Goal: Task Accomplishment & Management: Manage account settings

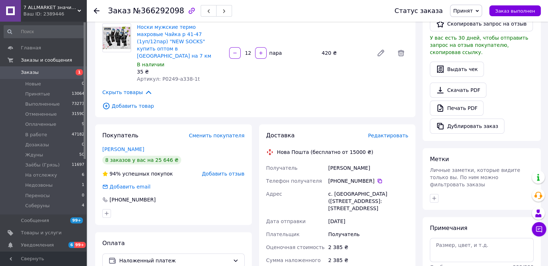
scroll to position [252, 0]
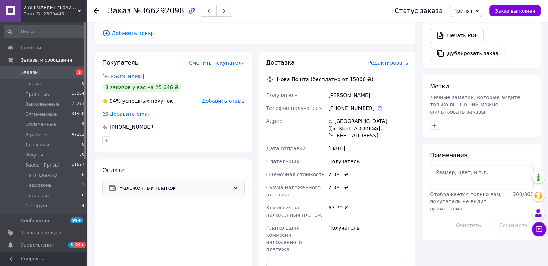
click at [193, 181] on div "Наложенный платеж" at bounding box center [173, 188] width 142 height 14
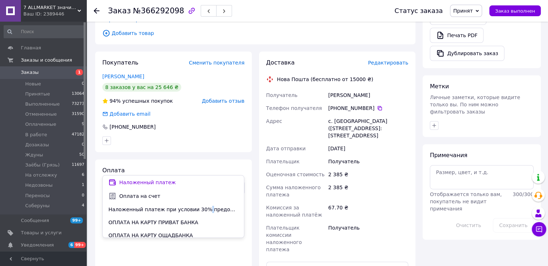
click at [199, 208] on span "Наложенный платеж при условии 30% предоплаты" at bounding box center [173, 209] width 130 height 7
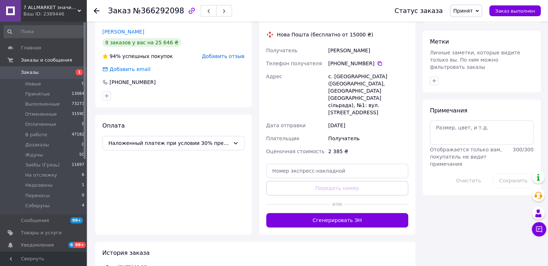
scroll to position [249, 0]
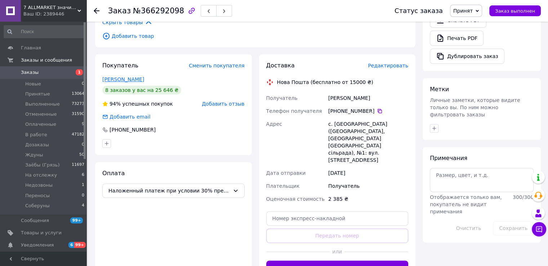
click at [141, 76] on link "Пушкарьова Наталя" at bounding box center [123, 79] width 42 height 6
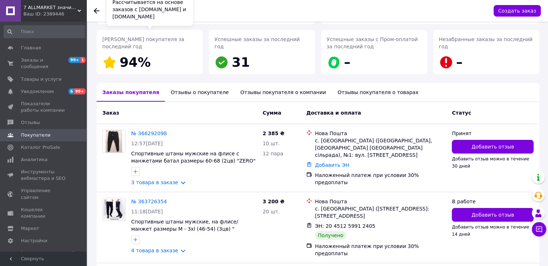
scroll to position [72, 0]
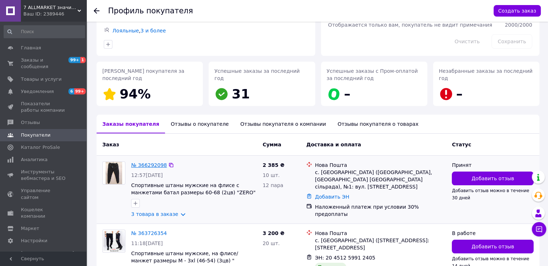
click at [148, 165] on link "№ 366292098" at bounding box center [149, 165] width 36 height 6
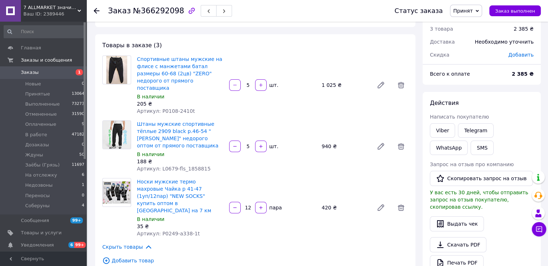
scroll to position [72, 0]
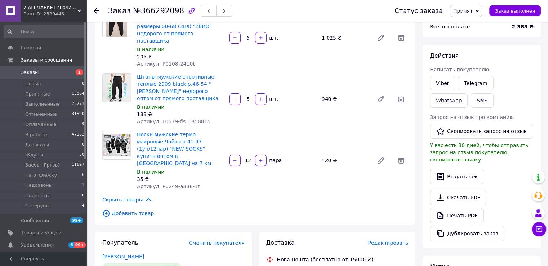
click at [471, 15] on span "Принят" at bounding box center [466, 11] width 32 height 12
click at [484, 80] on li "Ждуны" at bounding box center [470, 79] width 41 height 11
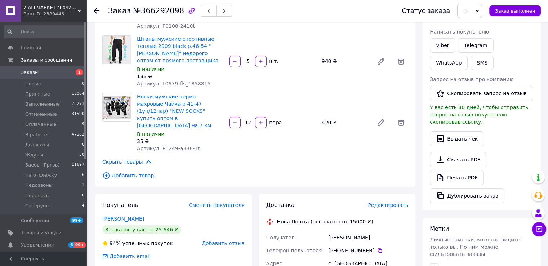
scroll to position [288, 0]
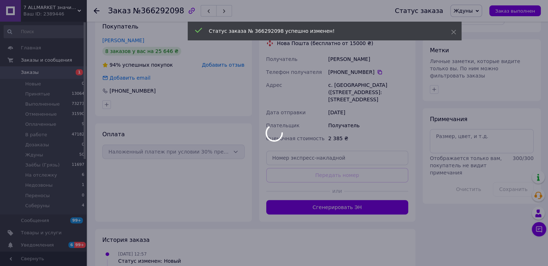
click at [477, 144] on div at bounding box center [274, 133] width 548 height 266
click at [483, 130] on body "7 ALLMARKET значительно дешевле! Ваш ID: 2389446 Сайт 7 ALLMARKET значительно д…" at bounding box center [274, 13] width 548 height 602
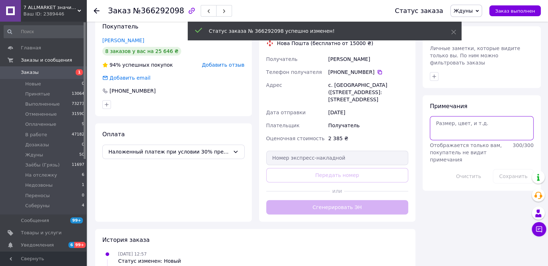
click at [488, 122] on textarea at bounding box center [482, 128] width 104 height 24
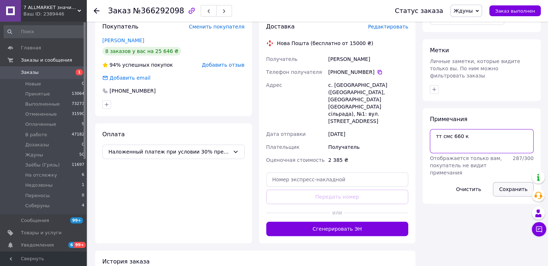
type textarea "тт смс 660 к"
click at [516, 182] on button "Сохранить" at bounding box center [513, 189] width 41 height 14
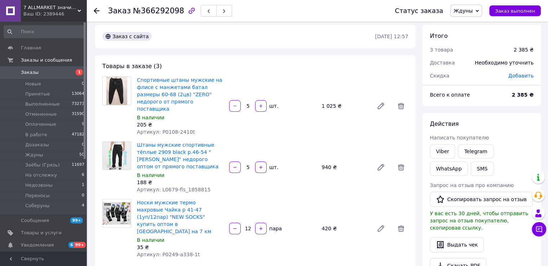
scroll to position [0, 0]
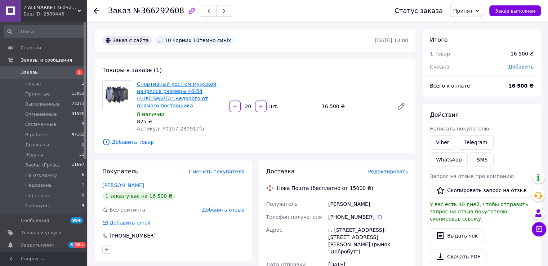
click at [179, 94] on link "Спортивный костюм мужской на флисе размеры 46-54 (4цв)"SPARTA" недорого от прям…" at bounding box center [177, 94] width 80 height 27
click at [479, 12] on icon at bounding box center [477, 10] width 3 height 3
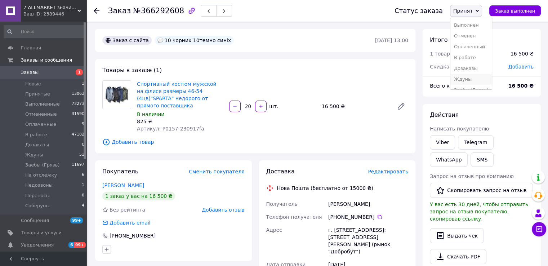
click at [478, 82] on li "Ждуны" at bounding box center [470, 79] width 41 height 11
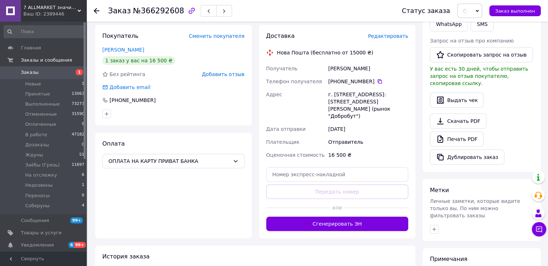
scroll to position [180, 0]
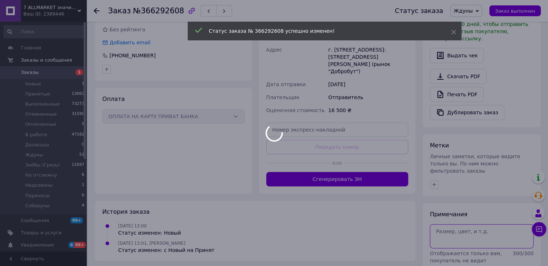
click at [467, 224] on textarea at bounding box center [482, 236] width 104 height 24
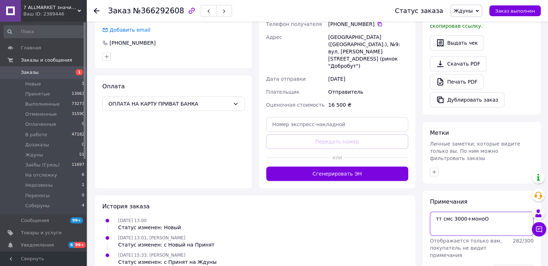
scroll to position [205, 0]
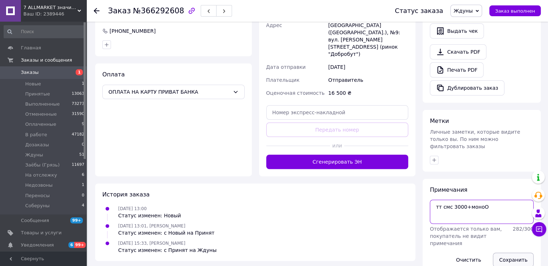
type textarea "тт смс 3000+моноО"
drag, startPoint x: 506, startPoint y: 244, endPoint x: 479, endPoint y: 222, distance: 34.8
click at [506, 253] on button "Сохранить" at bounding box center [513, 260] width 41 height 14
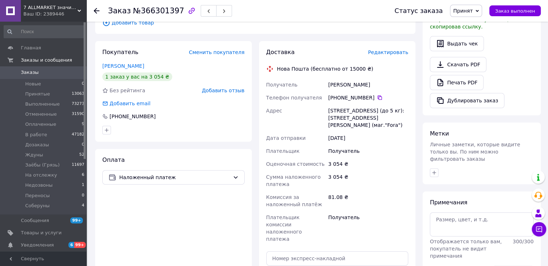
scroll to position [216, 0]
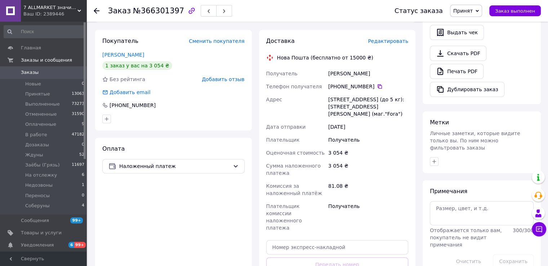
drag, startPoint x: 164, startPoint y: 154, endPoint x: 167, endPoint y: 160, distance: 6.3
click at [165, 162] on span "Наложенный платеж" at bounding box center [174, 166] width 111 height 8
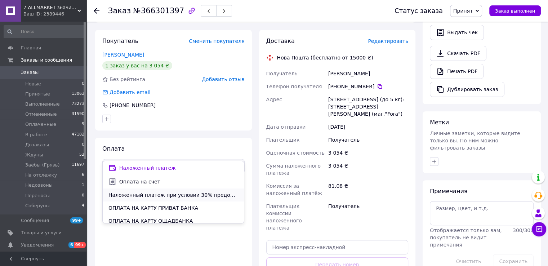
click at [177, 195] on span "Наложенный платеж при условии 30% предоплаты" at bounding box center [173, 194] width 130 height 7
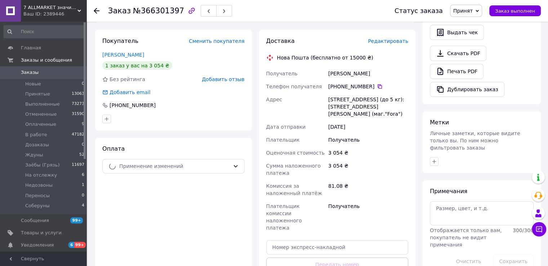
scroll to position [0, 0]
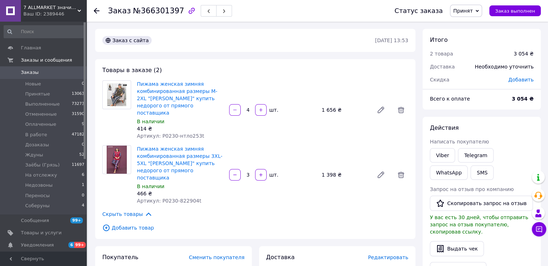
click at [467, 10] on span "Принят" at bounding box center [462, 11] width 19 height 6
click at [476, 78] on li "Ждуны" at bounding box center [470, 79] width 41 height 11
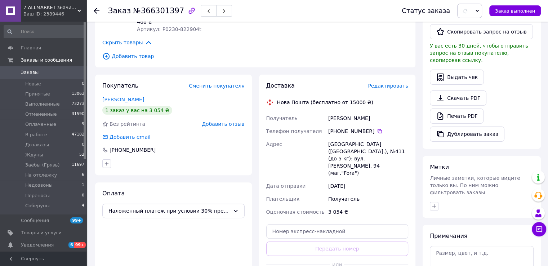
scroll to position [180, 0]
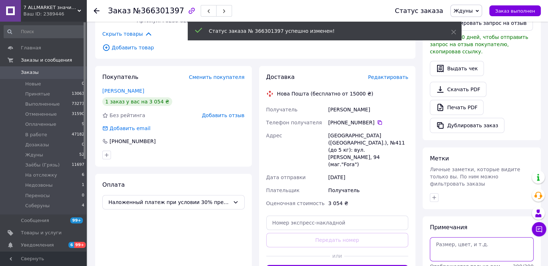
drag, startPoint x: 457, startPoint y: 241, endPoint x: 464, endPoint y: 228, distance: 13.9
click at [457, 241] on textarea at bounding box center [482, 249] width 104 height 24
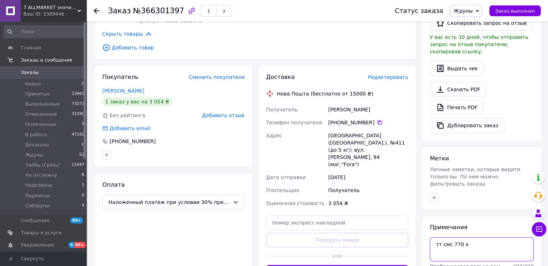
scroll to position [281, 0]
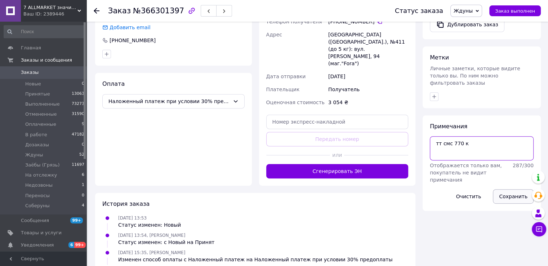
type textarea "тт смс 770 к"
click at [505, 189] on button "Сохранить" at bounding box center [513, 196] width 41 height 14
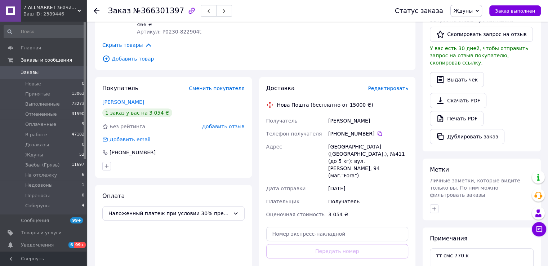
scroll to position [216, 0]
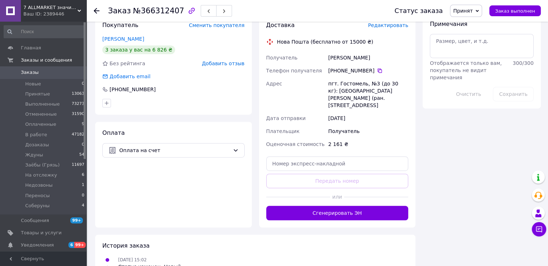
scroll to position [275, 0]
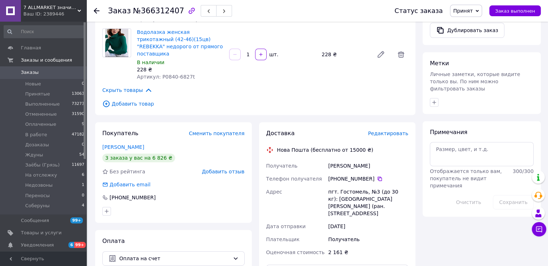
click at [113, 124] on div "Покупатель Сменить покупателя Блощенко Юлія 3 заказа у вас на 6 826 ₴ Без рейти…" at bounding box center [173, 172] width 157 height 101
click at [115, 144] on link "Блощенко Юлія" at bounding box center [123, 147] width 42 height 6
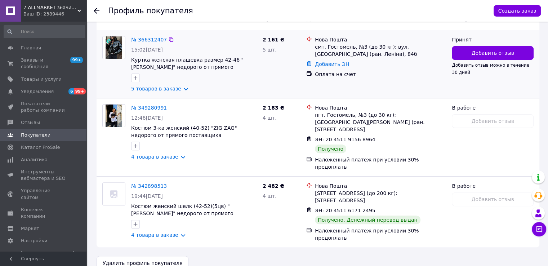
scroll to position [125, 0]
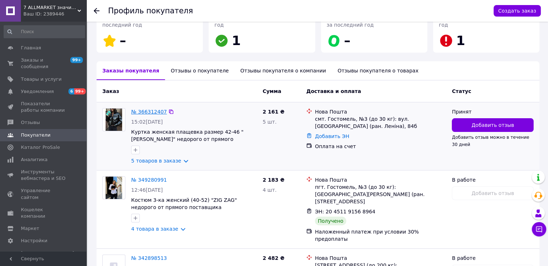
click at [144, 112] on link "№ 366312407" at bounding box center [149, 112] width 36 height 6
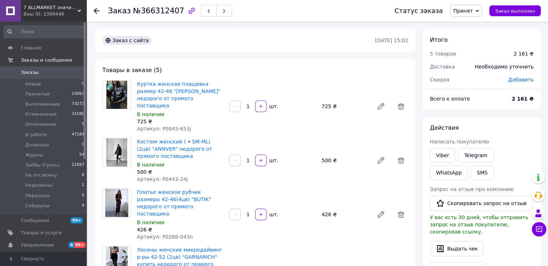
click at [473, 14] on span "Принят" at bounding box center [462, 11] width 19 height 6
click at [476, 76] on li "Ждуны" at bounding box center [470, 79] width 41 height 11
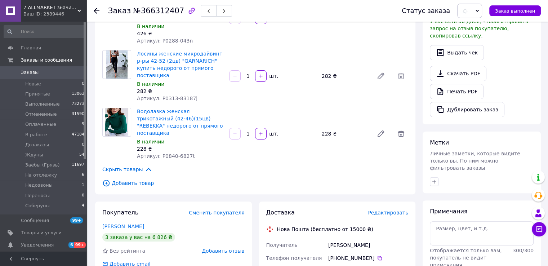
scroll to position [288, 0]
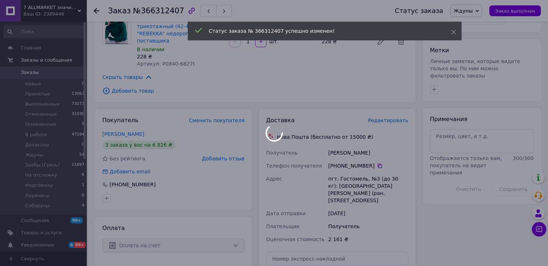
click at [460, 127] on div at bounding box center [274, 133] width 548 height 266
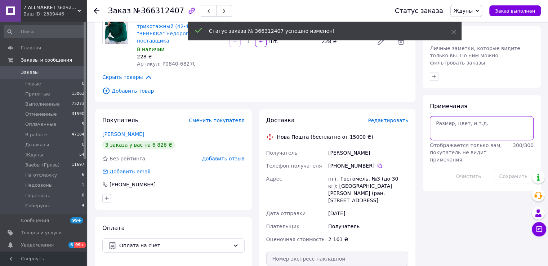
click at [459, 124] on textarea at bounding box center [482, 128] width 104 height 24
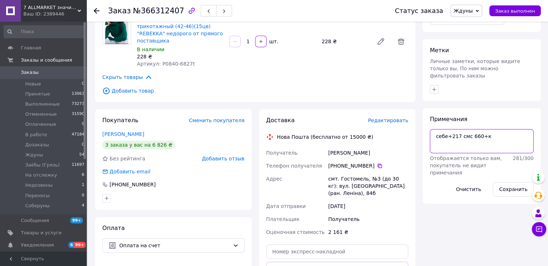
type textarea "себе+217 смс 660+к"
click at [512, 182] on button "Сохранить" at bounding box center [513, 189] width 41 height 14
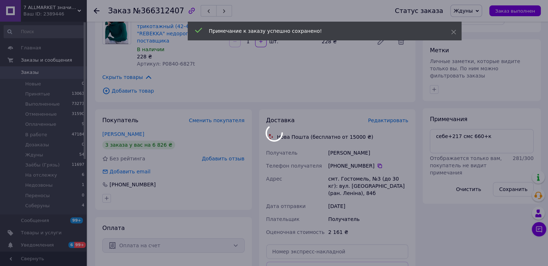
click at [157, 220] on div at bounding box center [274, 133] width 548 height 266
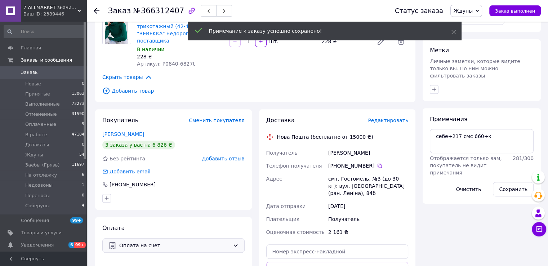
click at [164, 241] on span "Оплата на счет" at bounding box center [174, 245] width 111 height 8
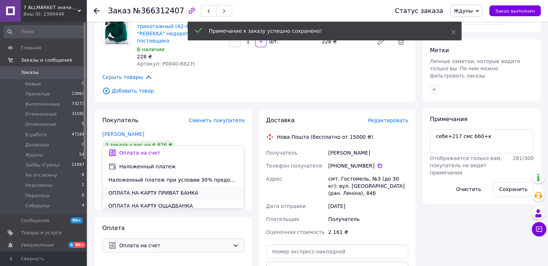
click at [175, 193] on span "ОПЛАТА НА КАРТУ ПРИВАТ БАНКА" at bounding box center [173, 192] width 130 height 7
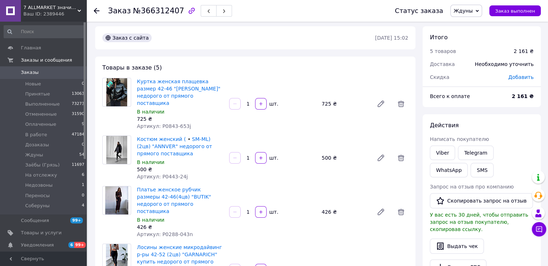
scroll to position [0, 0]
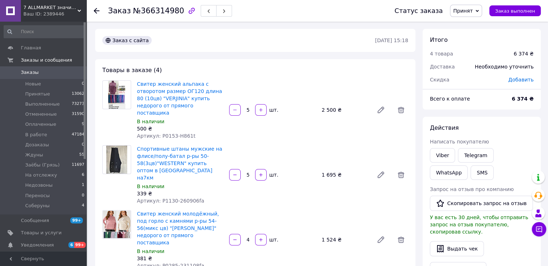
click at [478, 15] on span "Принят" at bounding box center [466, 11] width 32 height 12
click at [476, 76] on li "Ждуны" at bounding box center [470, 79] width 41 height 11
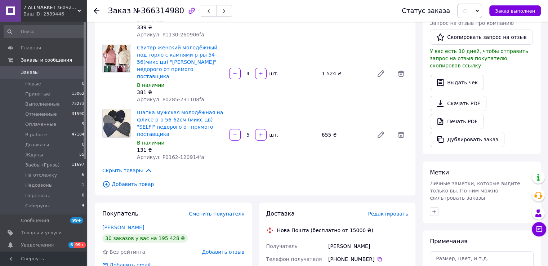
scroll to position [216, 0]
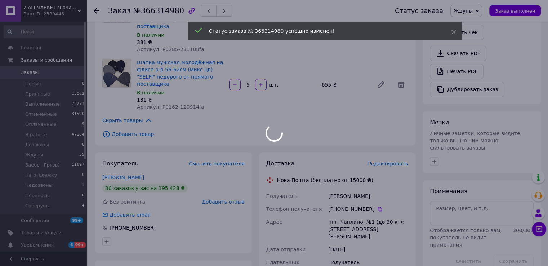
click at [481, 189] on div at bounding box center [274, 133] width 548 height 266
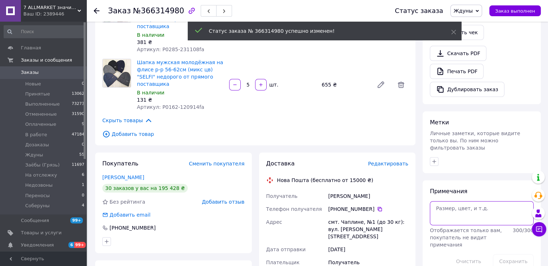
click at [483, 201] on textarea at bounding box center [482, 213] width 104 height 24
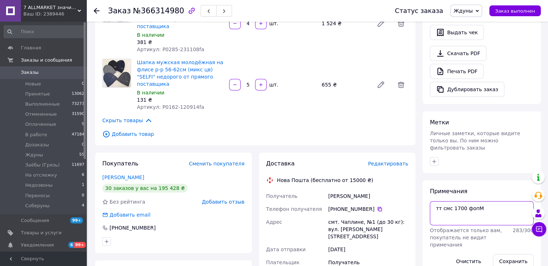
click at [457, 201] on textarea "тт смс 1700 фопМ" at bounding box center [482, 213] width 104 height 24
click at [512, 254] on button "Сохранить" at bounding box center [513, 261] width 41 height 14
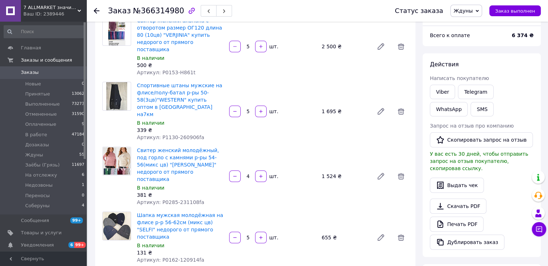
scroll to position [36, 0]
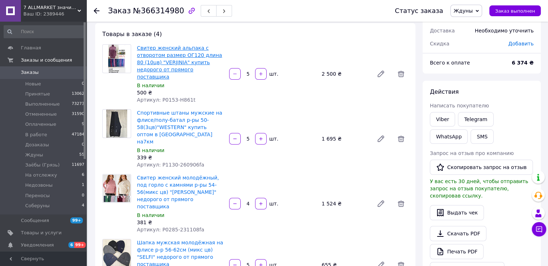
click at [201, 55] on link "Свитер женский альпака с отворотом размер ОГ120 длина 80 (10цв) "VERJINIA" купи…" at bounding box center [179, 62] width 85 height 35
click at [200, 98] on div "Товары в заказе (4) Свитер женский альпака с отворотом размер ОГ120 длина 80 (1…" at bounding box center [255, 174] width 320 height 302
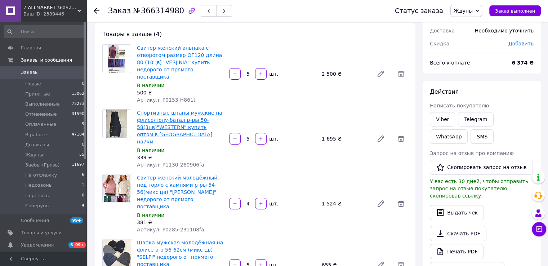
click at [197, 108] on div "Спортивные штаны мужские на флисе/полу-батал р-ры 50-58(3цв)"WESTERN" купить оп…" at bounding box center [180, 139] width 92 height 62
click at [200, 110] on link "Спортивные штаны мужские на флисе/полу-батал р-ры 50-58(3цв)"WESTERN" купить оп…" at bounding box center [179, 127] width 85 height 35
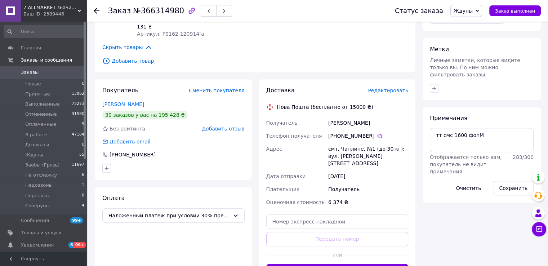
scroll to position [324, 0]
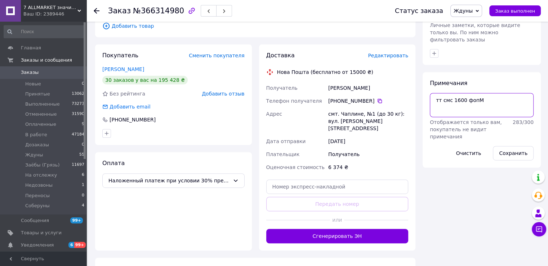
click at [490, 93] on textarea "тт смс 1600 фопМ" at bounding box center [482, 105] width 104 height 24
type textarea "тт смс 1600 фопМ"
click at [503, 146] on button "Сохранить" at bounding box center [513, 153] width 41 height 14
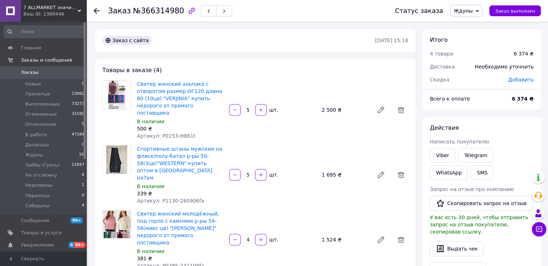
scroll to position [180, 0]
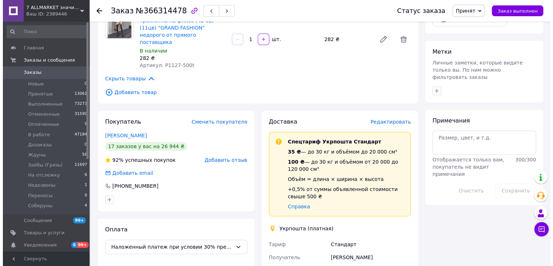
scroll to position [288, 0]
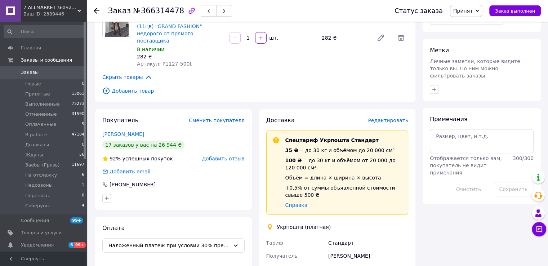
click at [375, 117] on span "Редактировать" at bounding box center [388, 120] width 40 height 6
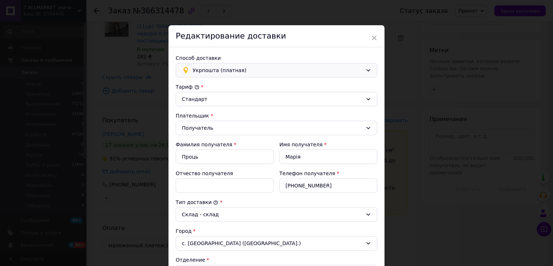
click at [284, 72] on span "Укрпошта (платная)" at bounding box center [278, 70] width 170 height 8
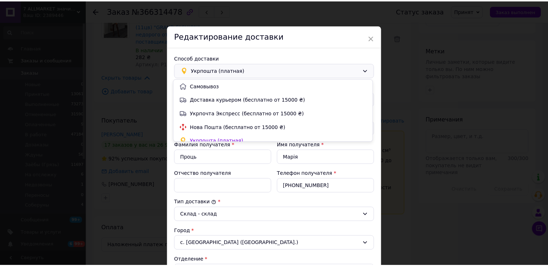
scroll to position [6, 0]
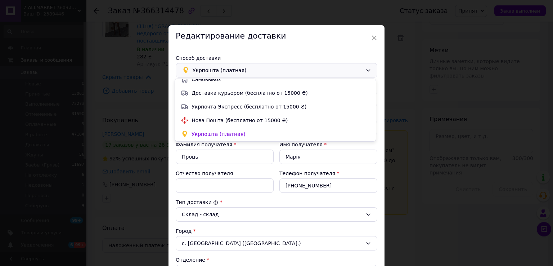
click at [146, 51] on div "× Редактирование доставки Способ доставки Укрпошта (платная) Тариф * Стандарт П…" at bounding box center [276, 133] width 553 height 266
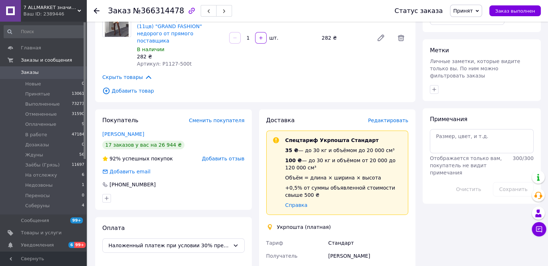
drag, startPoint x: 154, startPoint y: 232, endPoint x: 154, endPoint y: 228, distance: 4.3
drag, startPoint x: 160, startPoint y: 212, endPoint x: 154, endPoint y: 224, distance: 13.5
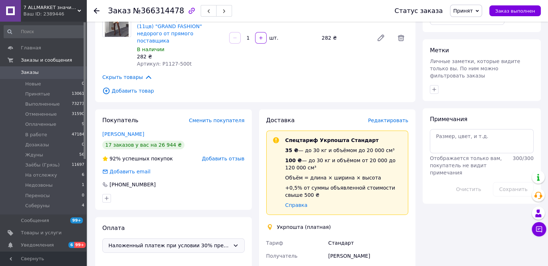
click at [154, 241] on span "Наложенный платеж при условии 30% предоплаты" at bounding box center [168, 245] width 121 height 8
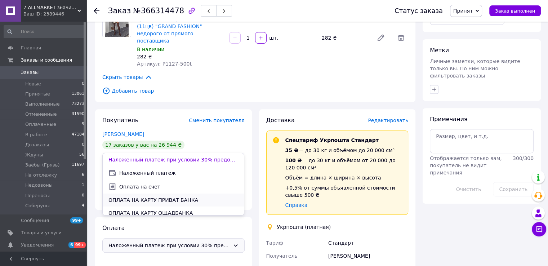
click at [173, 199] on span "ОПЛАТА НА КАРТУ ПРИВАТ БАНКА" at bounding box center [173, 199] width 130 height 7
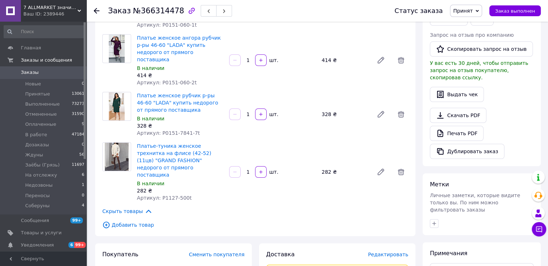
scroll to position [0, 0]
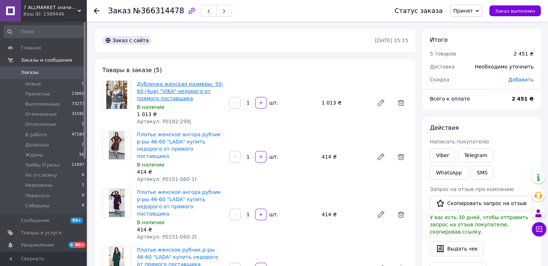
click at [187, 84] on link "Дубленка женская размеры: 50-60 (4цв) "VIKA" недорого от прямого поставщика" at bounding box center [180, 91] width 86 height 20
drag, startPoint x: 410, startPoint y: 71, endPoint x: 469, endPoint y: 9, distance: 85.1
click at [469, 9] on span "Принят" at bounding box center [462, 11] width 19 height 6
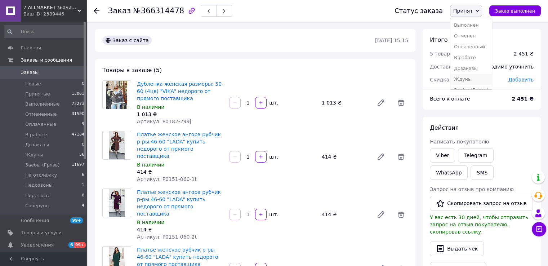
click at [474, 82] on li "Ждуны" at bounding box center [470, 79] width 41 height 11
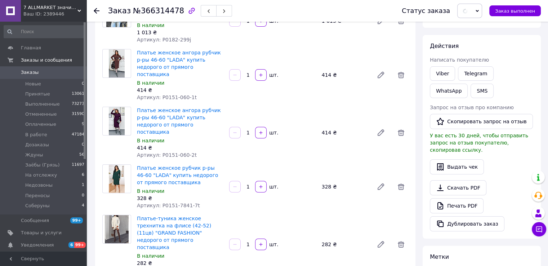
scroll to position [252, 0]
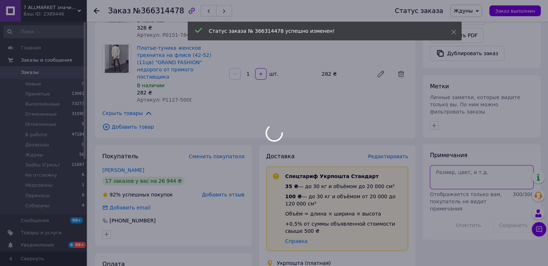
click at [463, 166] on body "7 ALLMARKET значительно дешевле! Ваш ID: 2389446 Сайт 7 ALLMARKET значительно д…" at bounding box center [274, 144] width 548 height 793
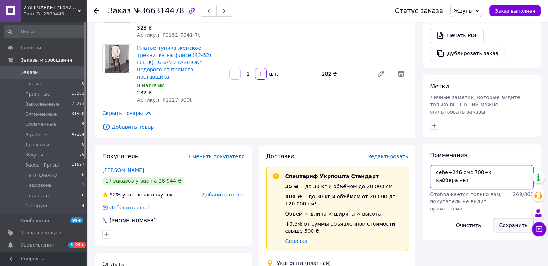
type textarea "себе+246 смс 700+к вайбера нет"
click at [504, 218] on button "Сохранить" at bounding box center [513, 225] width 41 height 14
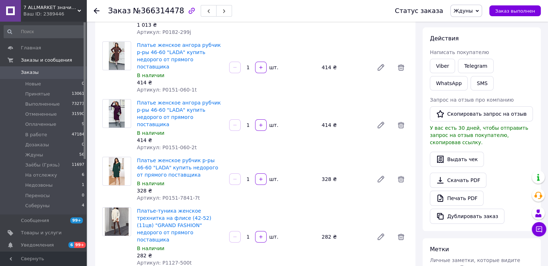
scroll to position [0, 0]
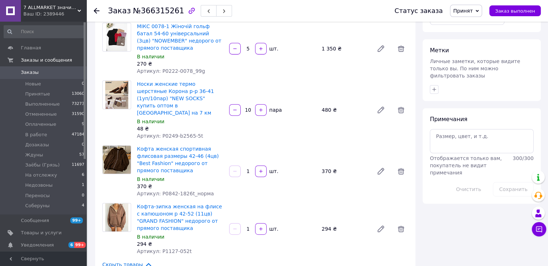
scroll to position [504, 0]
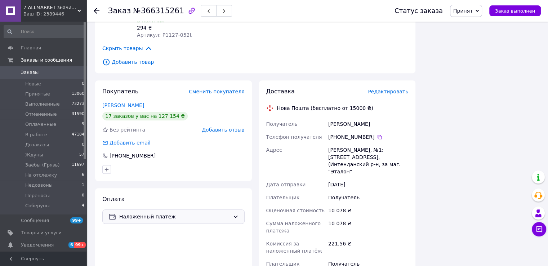
click at [166, 213] on span "Наложенный платеж" at bounding box center [174, 217] width 111 height 8
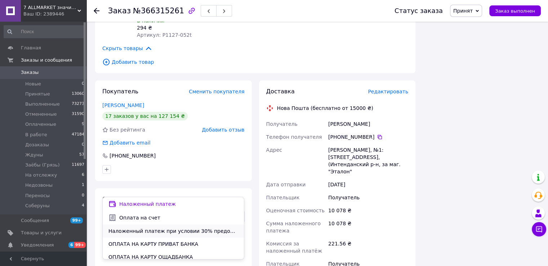
click at [182, 235] on div "Наложенный платеж при условии 30% предоплаты" at bounding box center [173, 230] width 141 height 13
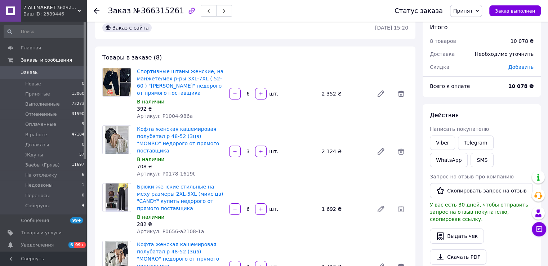
scroll to position [0, 0]
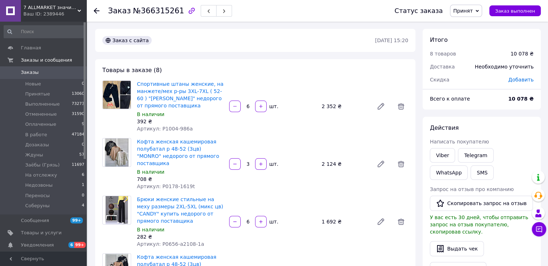
click at [473, 9] on span "Принят" at bounding box center [462, 11] width 19 height 6
click at [484, 75] on li "Ждуны" at bounding box center [470, 79] width 41 height 11
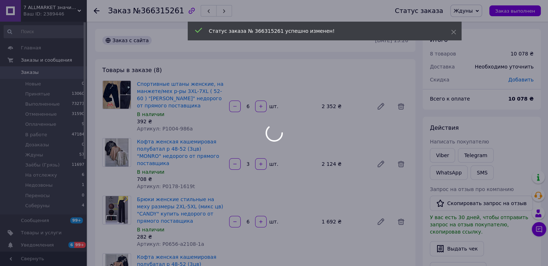
scroll to position [216, 0]
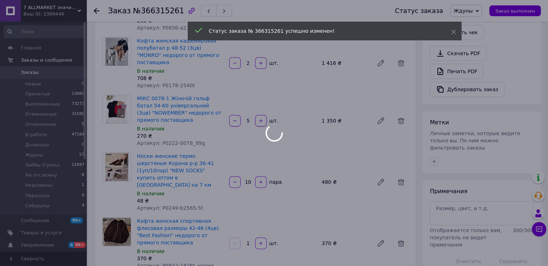
click at [477, 196] on div at bounding box center [274, 133] width 548 height 266
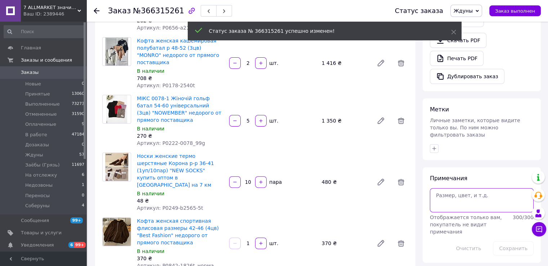
click at [477, 196] on textarea at bounding box center [482, 200] width 104 height 24
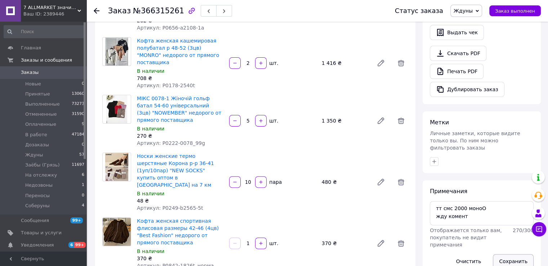
click at [501, 254] on button "Сохранить" at bounding box center [513, 261] width 41 height 14
drag, startPoint x: 483, startPoint y: 196, endPoint x: 464, endPoint y: 197, distance: 18.7
click at [464, 201] on textarea "тт смс 2000 моноО жду комент" at bounding box center [482, 213] width 104 height 24
type textarea "тт смс 2000 фопКороль жду комент"
click at [500, 254] on button "Сохранить" at bounding box center [513, 261] width 41 height 14
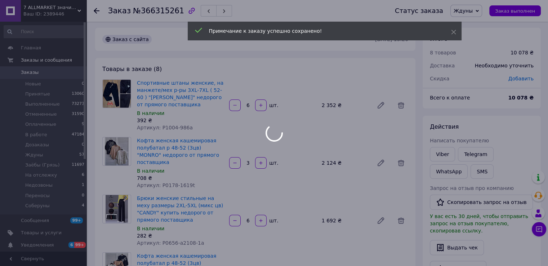
scroll to position [0, 0]
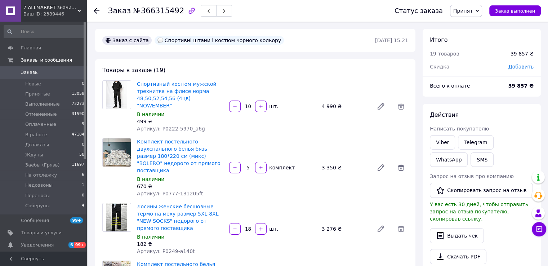
scroll to position [36, 0]
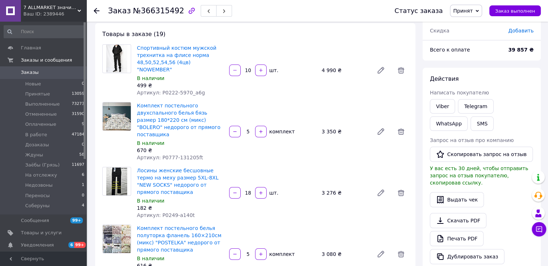
click at [473, 12] on span "Принят" at bounding box center [462, 11] width 19 height 6
click at [476, 83] on li "Ждуны" at bounding box center [470, 79] width 41 height 11
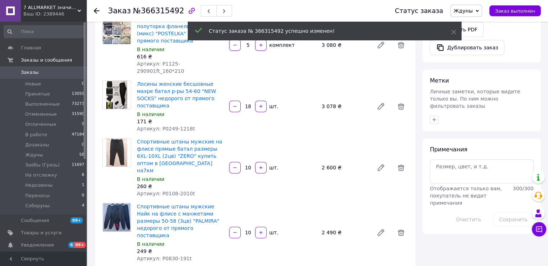
scroll to position [360, 0]
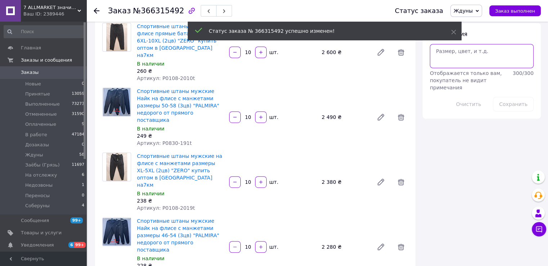
click at [475, 46] on textarea at bounding box center [482, 56] width 104 height 24
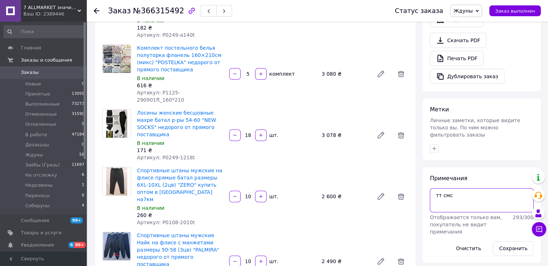
scroll to position [288, 0]
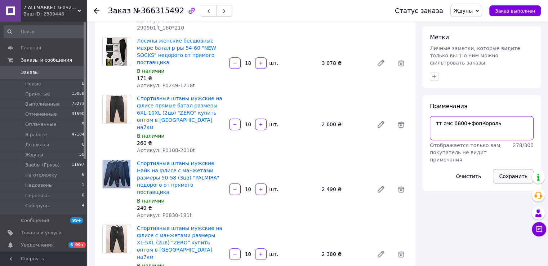
type textarea "тт смс 6800+фопКороль"
click at [509, 169] on button "Сохранить" at bounding box center [513, 176] width 41 height 14
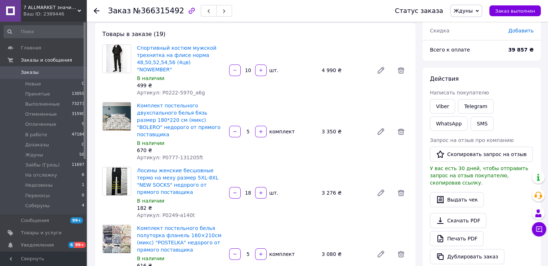
click at [164, 11] on span "№366315492" at bounding box center [158, 10] width 51 height 9
copy span "366315492"
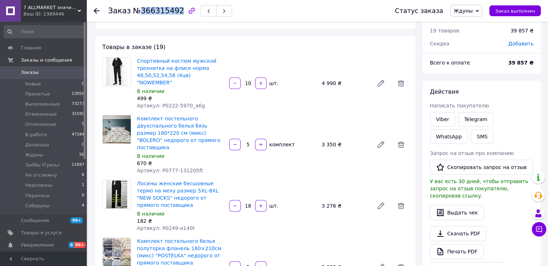
scroll to position [0, 0]
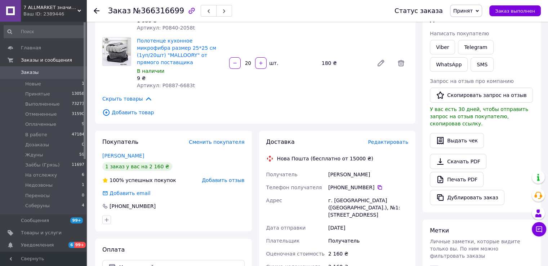
scroll to position [180, 0]
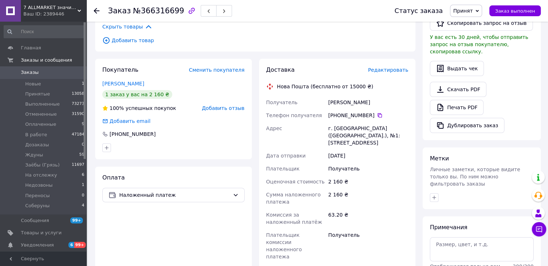
click at [458, 12] on span "Принят" at bounding box center [466, 11] width 32 height 12
click at [482, 59] on li "Недозвоны" at bounding box center [470, 60] width 41 height 11
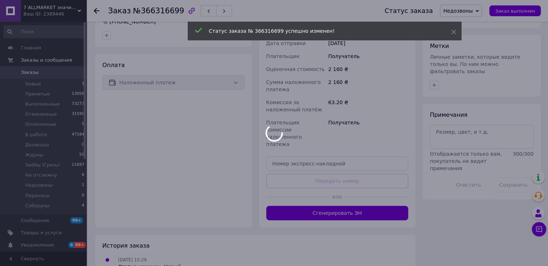
click at [450, 131] on div at bounding box center [274, 133] width 548 height 266
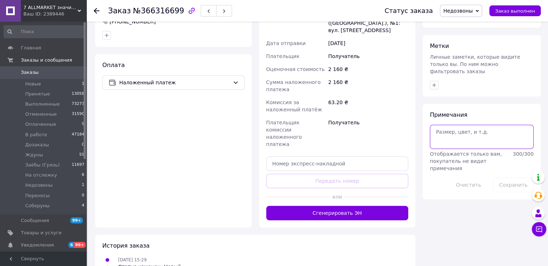
click at [452, 127] on textarea at bounding box center [482, 137] width 104 height 24
type textarea "?"
click at [500, 178] on button "Сохранить" at bounding box center [513, 185] width 41 height 14
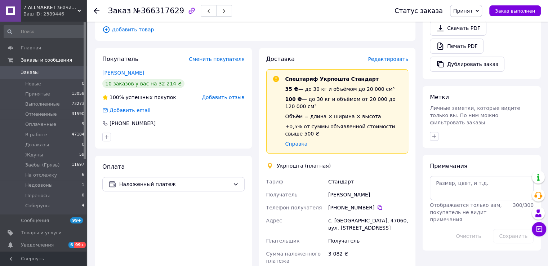
scroll to position [252, 0]
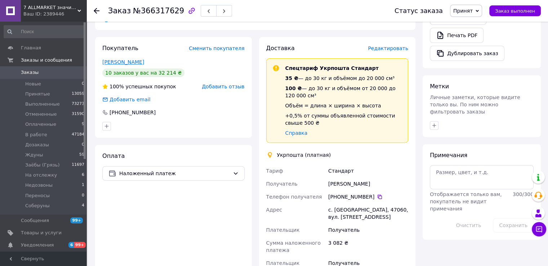
click at [133, 59] on link "[PERSON_NAME]" at bounding box center [123, 62] width 42 height 6
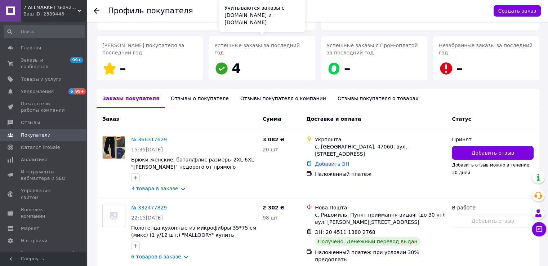
scroll to position [108, 0]
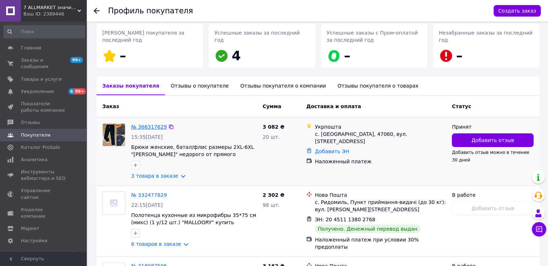
click at [150, 124] on link "№ 366317629" at bounding box center [149, 127] width 36 height 6
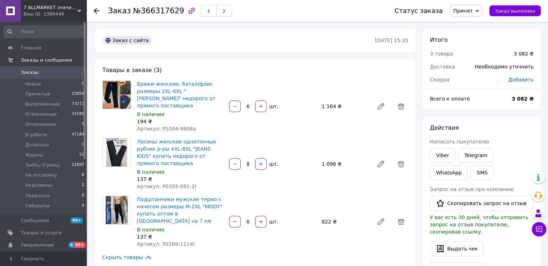
click at [461, 14] on span "Принят" at bounding box center [462, 11] width 19 height 6
click at [467, 80] on li "Ждуны" at bounding box center [470, 79] width 41 height 11
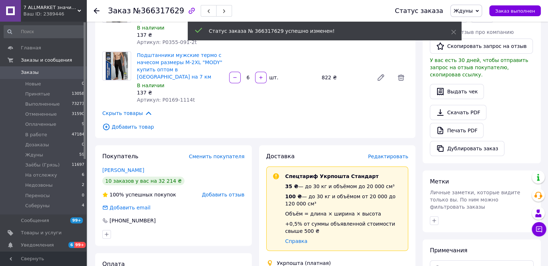
scroll to position [216, 0]
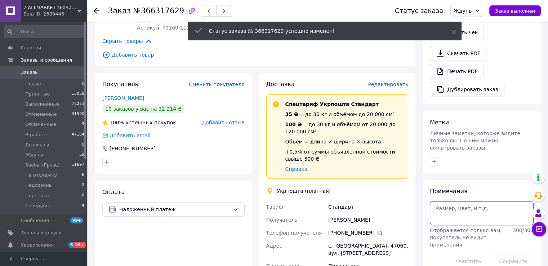
click at [466, 201] on textarea at bounding box center [482, 213] width 104 height 24
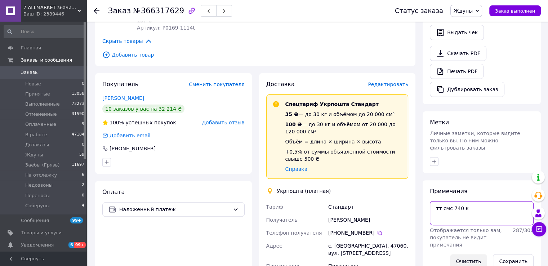
type textarea "тт смс 740 к"
click at [475, 254] on button "Очистить" at bounding box center [468, 261] width 37 height 14
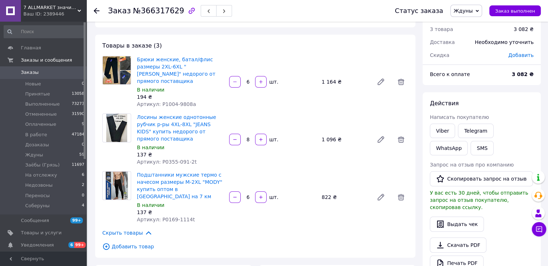
scroll to position [0, 0]
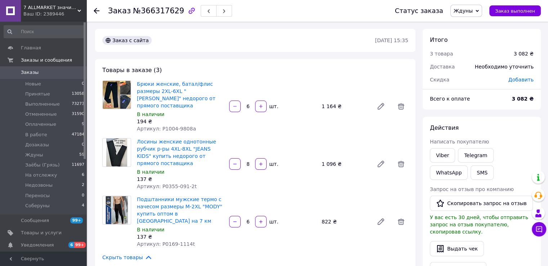
click at [482, 15] on span "Ждуны" at bounding box center [466, 11] width 32 height 12
click at [478, 38] on li "Заёбы (Грязь)" at bounding box center [471, 39] width 41 height 11
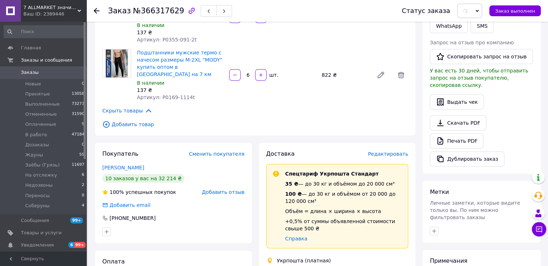
scroll to position [288, 0]
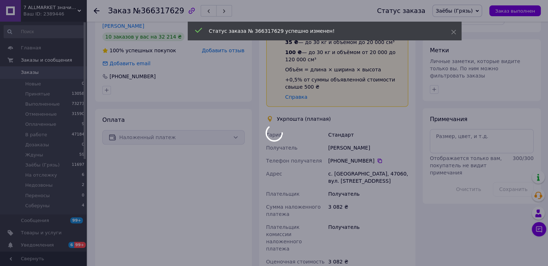
click at [473, 123] on div at bounding box center [274, 133] width 548 height 266
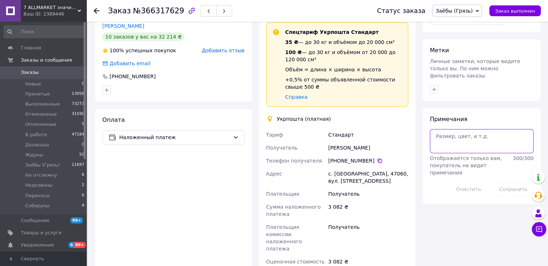
click at [473, 129] on textarea at bounding box center [482, 141] width 104 height 24
type textarea "по просьбе покупателя"
click at [514, 182] on button "Сохранить" at bounding box center [513, 189] width 41 height 14
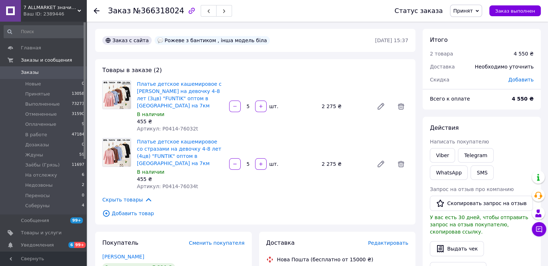
click at [473, 13] on span "Принят" at bounding box center [462, 11] width 19 height 6
click at [465, 78] on li "Ждуны" at bounding box center [470, 79] width 41 height 11
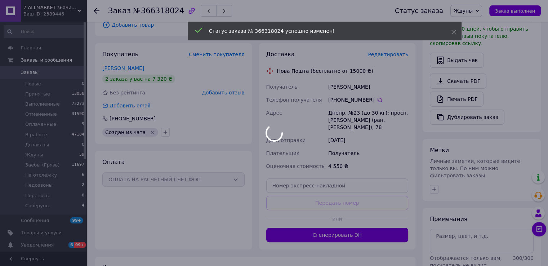
scroll to position [216, 0]
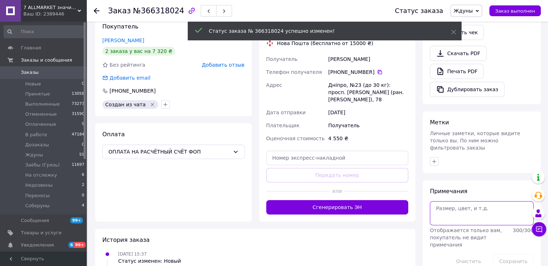
click at [477, 201] on textarea at bounding box center [482, 213] width 104 height 24
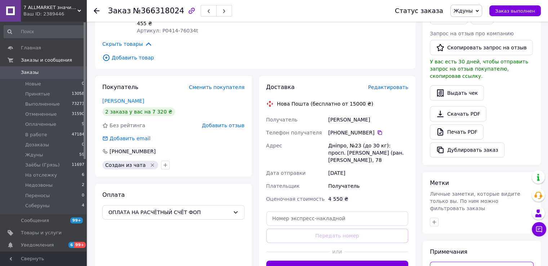
scroll to position [225, 0]
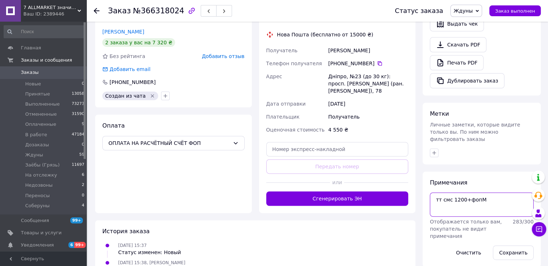
type textarea "тт смс 1200+фопМ"
drag, startPoint x: 503, startPoint y: 228, endPoint x: 503, endPoint y: 233, distance: 5.0
click at [503, 242] on div "Сохранить" at bounding box center [513, 252] width 46 height 20
click at [503, 245] on button "Сохранить" at bounding box center [513, 252] width 41 height 14
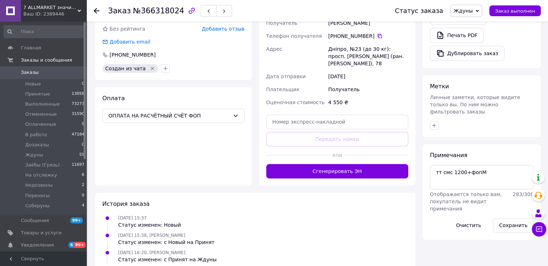
scroll to position [72, 0]
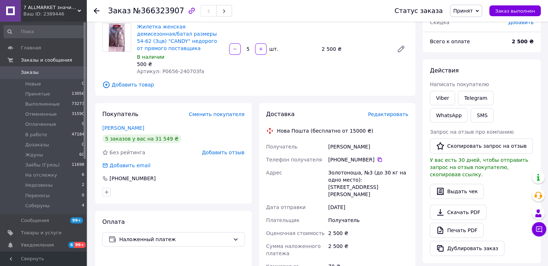
scroll to position [72, 0]
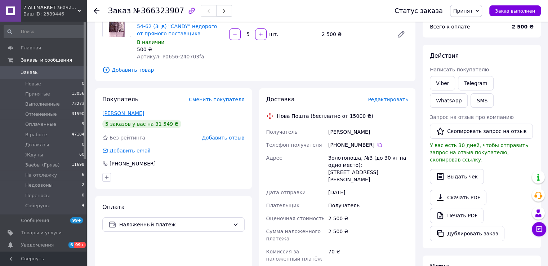
click at [144, 110] on link "Заболотна Валентина" at bounding box center [123, 113] width 42 height 6
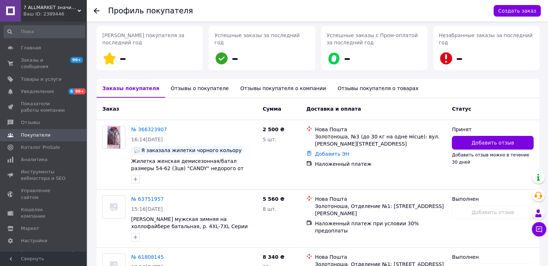
scroll to position [108, 0]
click at [153, 126] on link "№ 366323907" at bounding box center [149, 129] width 36 height 6
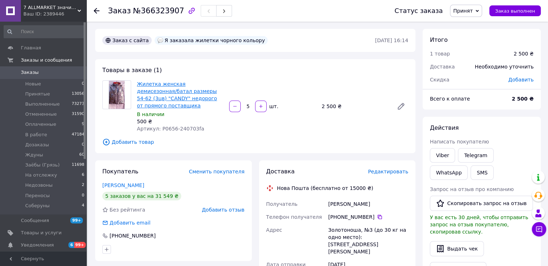
click at [182, 85] on link "Жилетка женская демисезонная/батал размеры 54-62 (3цв) "CANDY" недорого от прям…" at bounding box center [177, 94] width 80 height 27
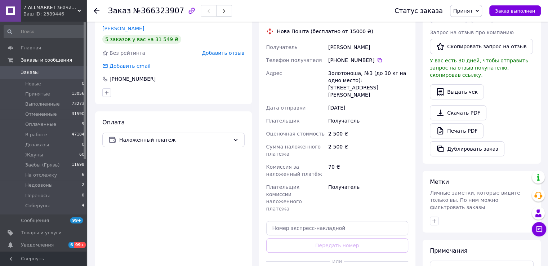
scroll to position [180, 0]
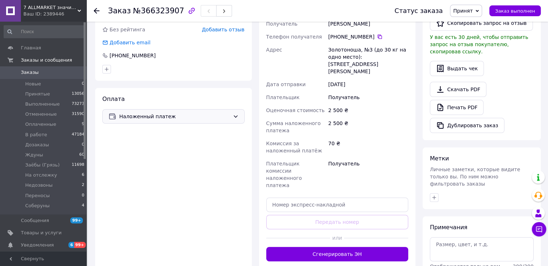
click at [187, 114] on div "Наложенный платеж" at bounding box center [173, 116] width 142 height 14
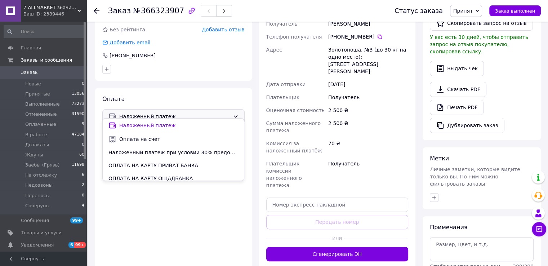
drag, startPoint x: 193, startPoint y: 148, endPoint x: 205, endPoint y: 147, distance: 11.6
click at [193, 148] on div "Наложенный платеж при условии 30% предоплаты" at bounding box center [173, 152] width 141 height 13
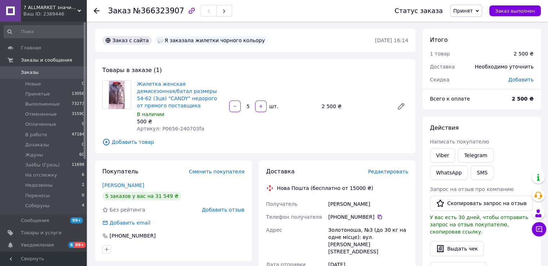
scroll to position [0, 0]
click at [475, 15] on span "Принят" at bounding box center [466, 11] width 32 height 12
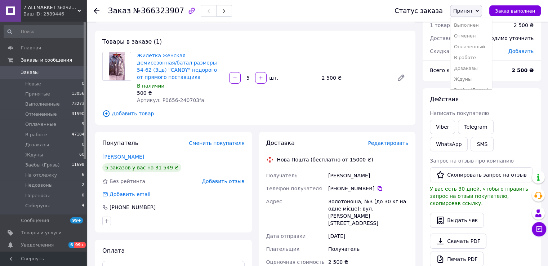
scroll to position [72, 0]
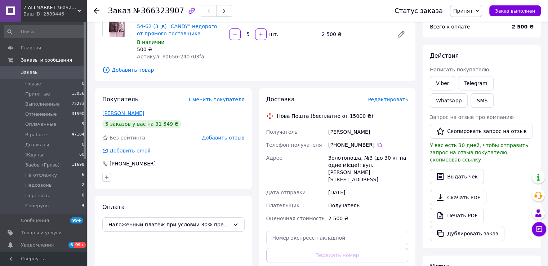
click at [144, 110] on link "Заболотна Валентина" at bounding box center [123, 113] width 42 height 6
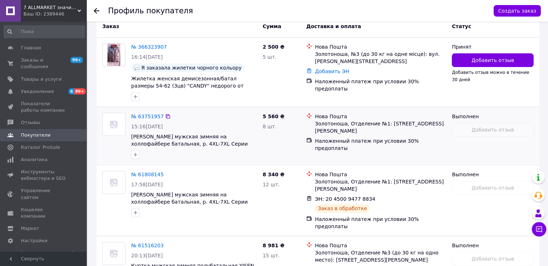
scroll to position [180, 0]
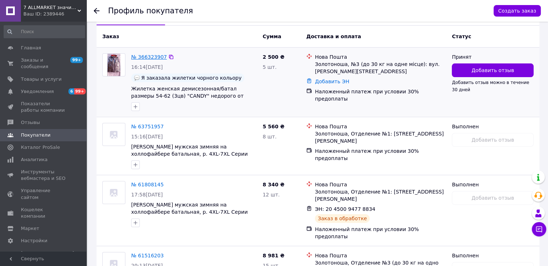
click at [155, 57] on link "№ 366323907" at bounding box center [149, 57] width 36 height 6
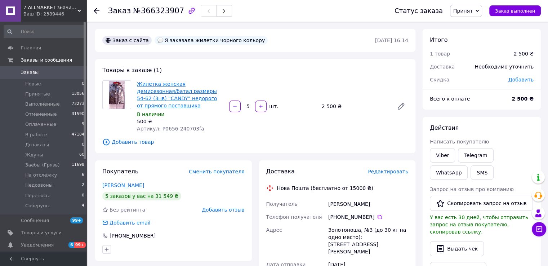
click at [192, 85] on link "Жилетка женская демисезонная/батал размеры 54-62 (3цв) "CANDY" недорого от прям…" at bounding box center [177, 94] width 80 height 27
drag, startPoint x: 469, startPoint y: 9, endPoint x: 468, endPoint y: 17, distance: 8.0
click at [469, 9] on span "Принят" at bounding box center [462, 11] width 19 height 6
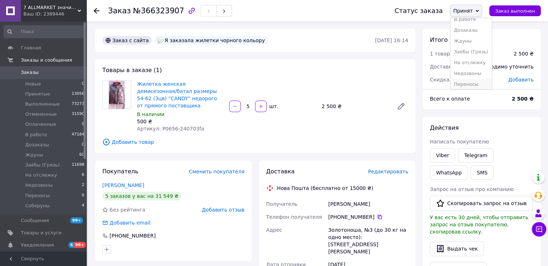
scroll to position [51, 0]
click at [475, 40] on li "Заёбы (Грязь)" at bounding box center [470, 39] width 41 height 11
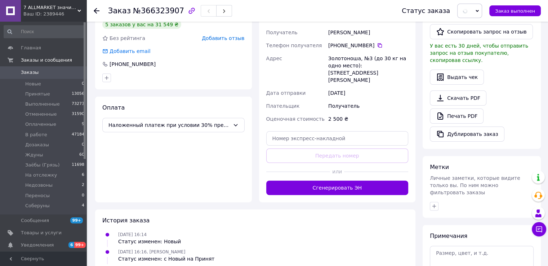
scroll to position [218, 0]
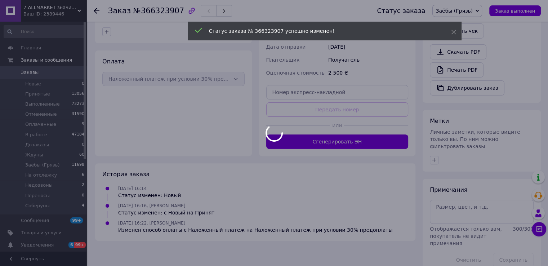
click at [467, 188] on div at bounding box center [274, 133] width 548 height 266
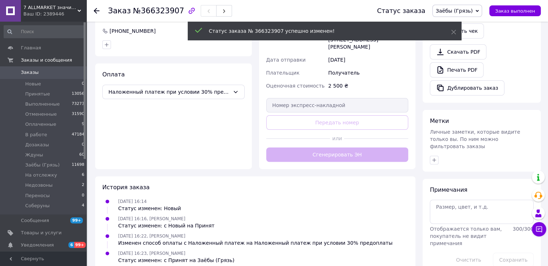
click at [466, 195] on body "7 ALLMARKET значительно дешевле! Ваш ID: 2389446 Сайт 7 ALLMARKET значительно д…" at bounding box center [274, 38] width 548 height 486
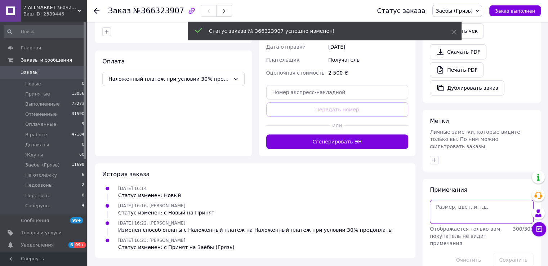
click at [466, 200] on textarea at bounding box center [482, 212] width 104 height 24
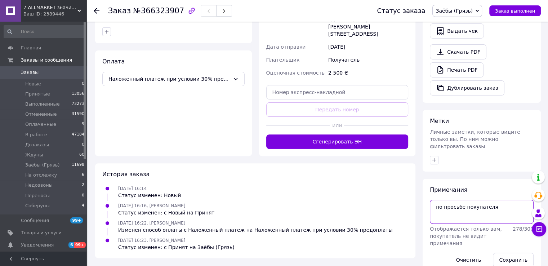
type textarea "по просьбе покупателя"
click at [517, 251] on div "Сохранить" at bounding box center [513, 260] width 46 height 20
drag, startPoint x: 516, startPoint y: 244, endPoint x: 508, endPoint y: 238, distance: 10.0
click at [516, 253] on button "Сохранить" at bounding box center [513, 260] width 41 height 14
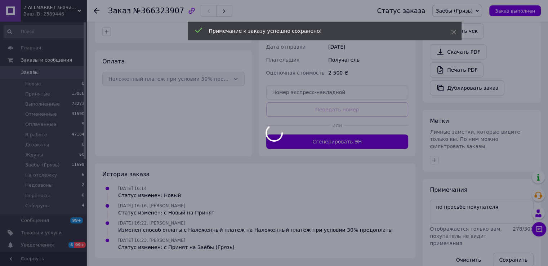
scroll to position [0, 0]
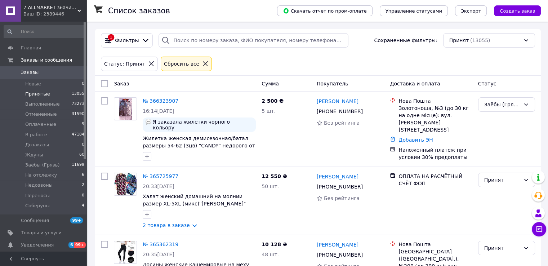
click at [57, 76] on link "Заказы 0" at bounding box center [44, 72] width 89 height 12
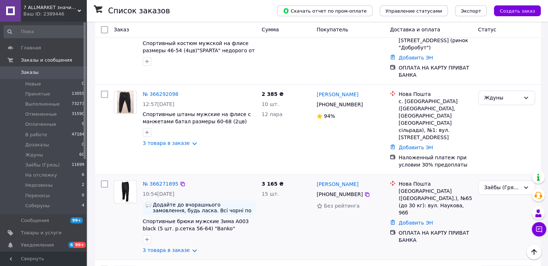
scroll to position [1153, 0]
